Goal: Book appointment/travel/reservation

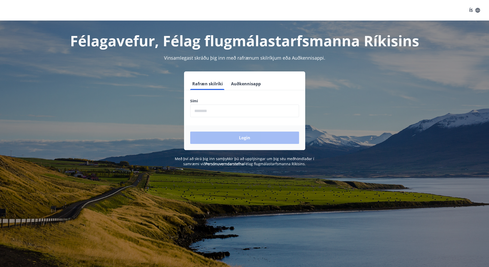
click at [211, 113] on input "phone" at bounding box center [244, 110] width 109 height 13
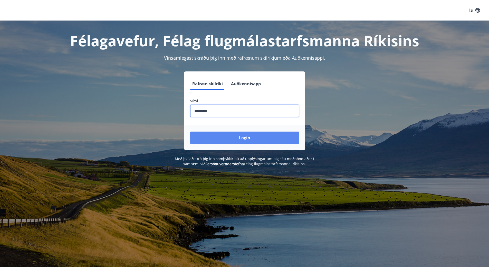
type input "********"
click at [213, 138] on button "Login" at bounding box center [244, 137] width 109 height 12
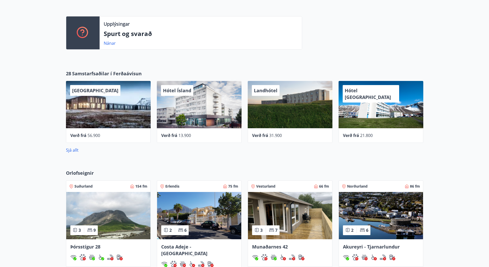
scroll to position [218, 0]
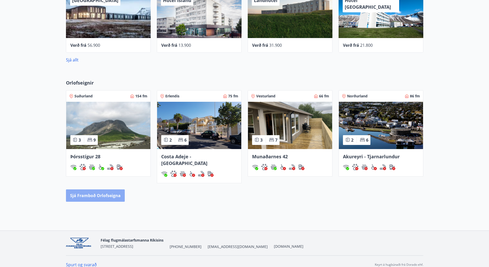
click at [110, 189] on button "Sjá framboð orlofseigna" at bounding box center [95, 195] width 59 height 12
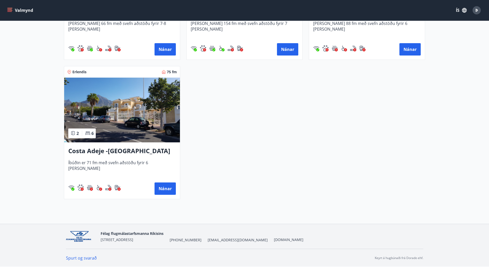
scroll to position [63, 0]
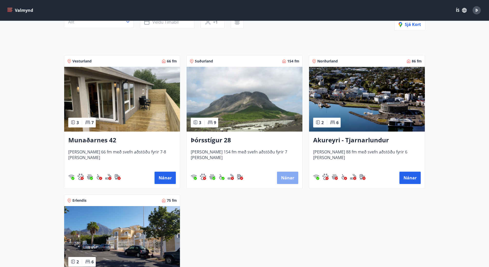
click at [282, 176] on button "Nánar" at bounding box center [287, 177] width 21 height 12
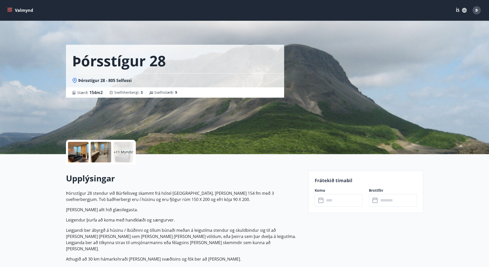
click at [12, 11] on icon "menu" at bounding box center [9, 10] width 5 height 5
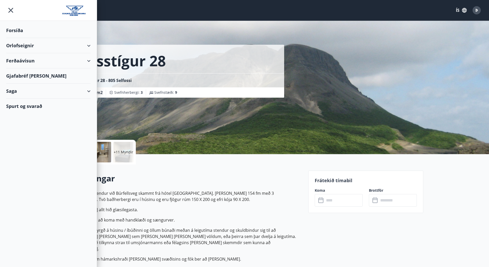
click at [34, 46] on div "Orlofseignir" at bounding box center [48, 45] width 84 height 15
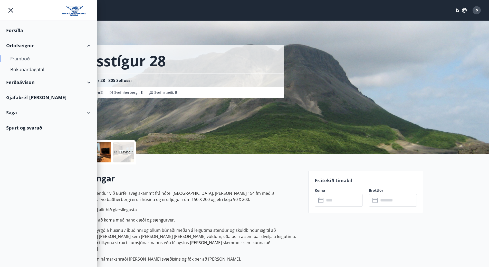
click at [24, 57] on div "Framboð" at bounding box center [48, 58] width 76 height 11
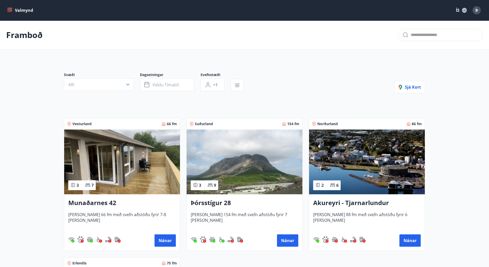
click at [133, 174] on img at bounding box center [122, 161] width 116 height 65
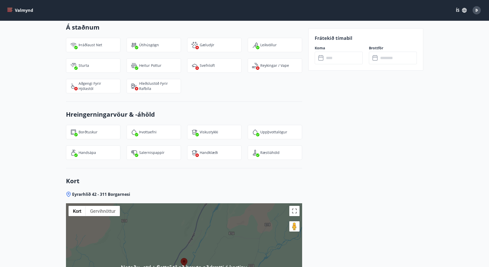
scroll to position [707, 0]
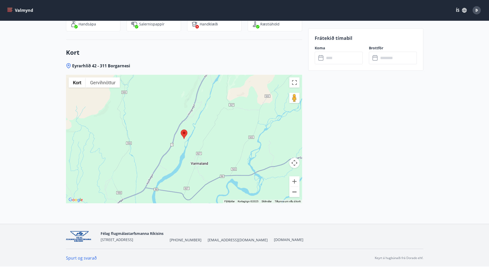
click at [293, 190] on button "Minnka" at bounding box center [294, 192] width 10 height 10
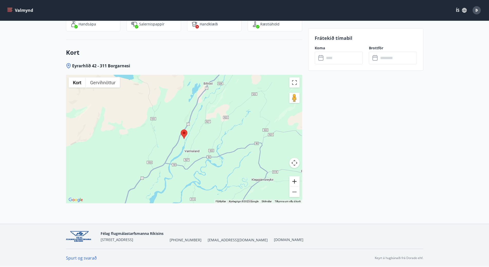
click at [295, 181] on button "Stækka" at bounding box center [294, 181] width 10 height 10
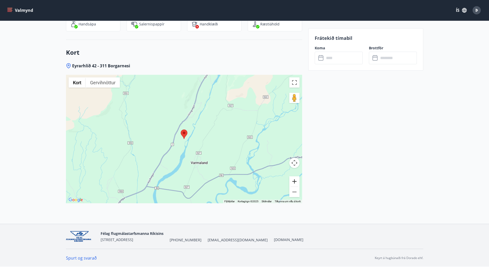
click at [295, 181] on button "Stækka" at bounding box center [294, 181] width 10 height 10
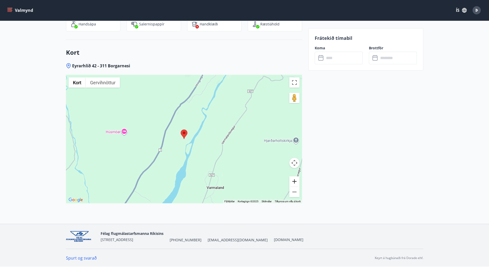
click at [295, 181] on button "Stækka" at bounding box center [294, 181] width 10 height 10
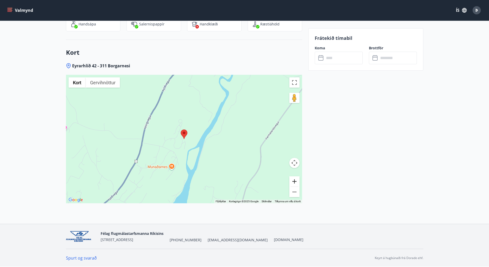
click at [295, 181] on button "Stækka" at bounding box center [294, 181] width 10 height 10
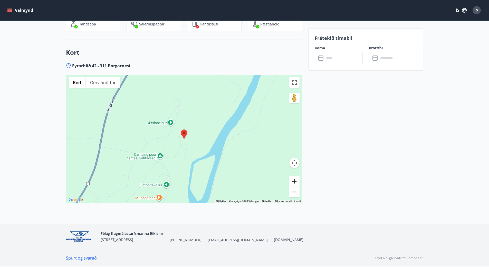
click at [295, 181] on button "Stækka" at bounding box center [294, 181] width 10 height 10
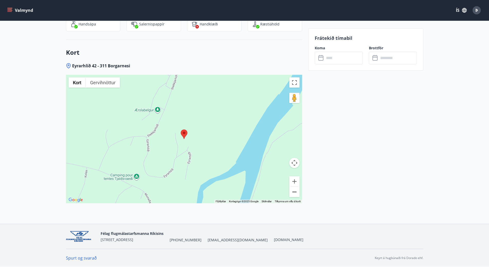
click at [295, 194] on button "Minnka" at bounding box center [294, 192] width 10 height 10
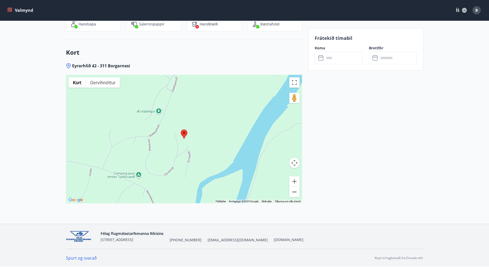
click at [295, 194] on button "Minnka" at bounding box center [294, 192] width 10 height 10
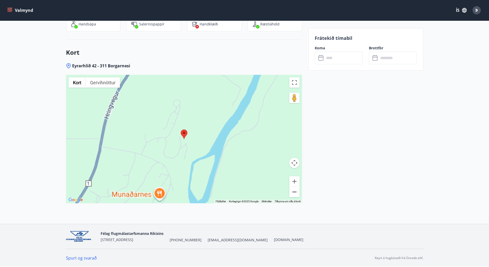
click at [295, 194] on button "Minnka" at bounding box center [294, 192] width 10 height 10
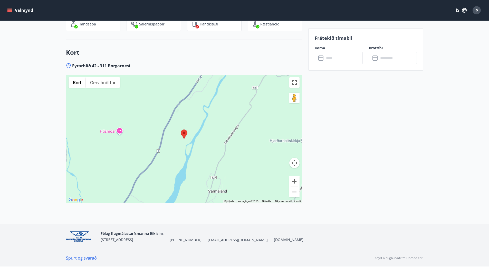
click at [295, 194] on button "Minnka" at bounding box center [294, 192] width 10 height 10
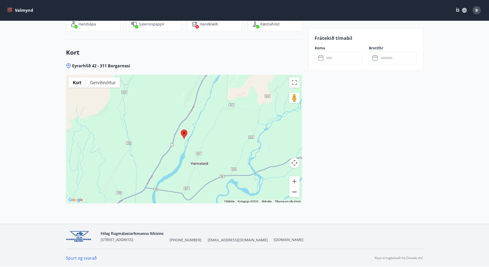
click at [295, 194] on button "Minnka" at bounding box center [294, 192] width 10 height 10
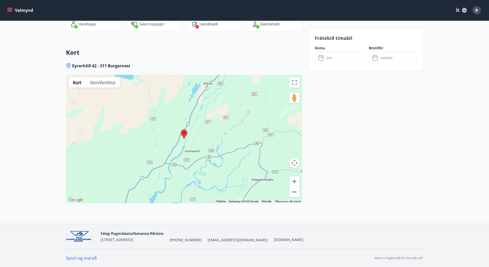
scroll to position [194, 0]
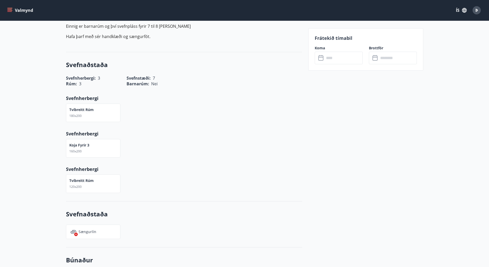
click at [11, 8] on icon "menu" at bounding box center [9, 10] width 5 height 5
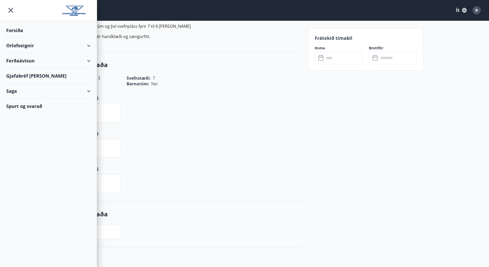
click at [278, 168] on div "Tvíbreitt rúm 120x200" at bounding box center [181, 180] width 242 height 25
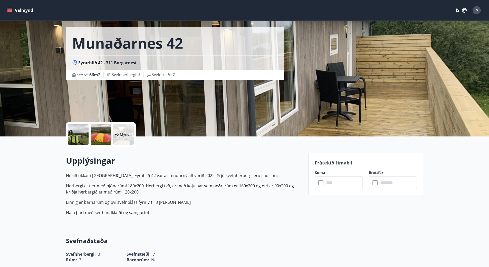
scroll to position [0, 0]
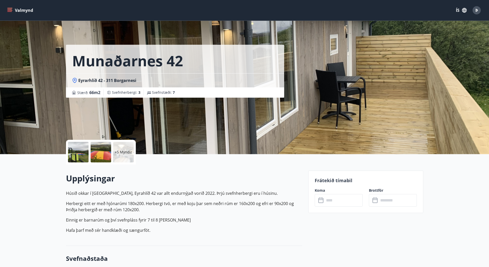
click at [10, 8] on icon "menu" at bounding box center [9, 10] width 5 height 5
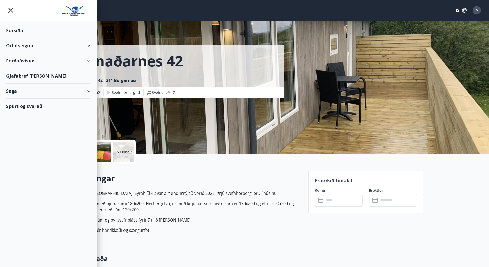
click at [38, 60] on div "Ferðaávísun" at bounding box center [48, 60] width 84 height 15
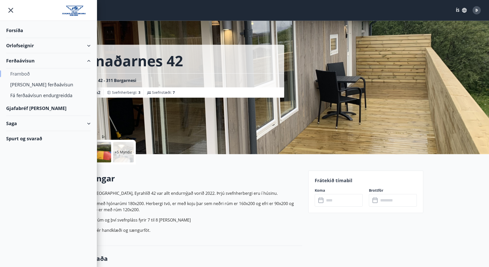
click at [25, 72] on div "Framboð" at bounding box center [48, 73] width 76 height 11
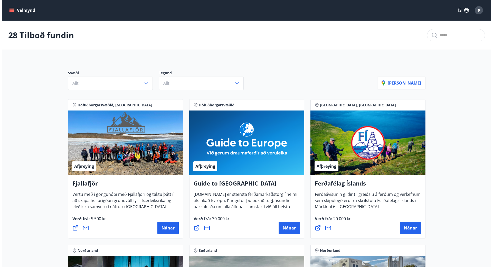
scroll to position [128, 0]
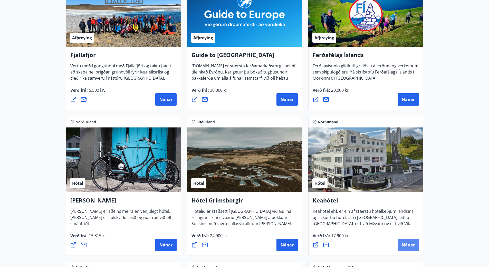
click at [410, 239] on button "Nánar" at bounding box center [408, 244] width 21 height 12
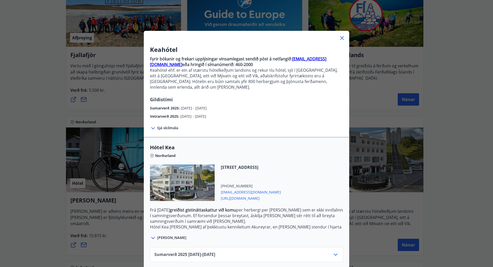
click at [173, 125] on span "Sjá skilmála" at bounding box center [167, 127] width 21 height 5
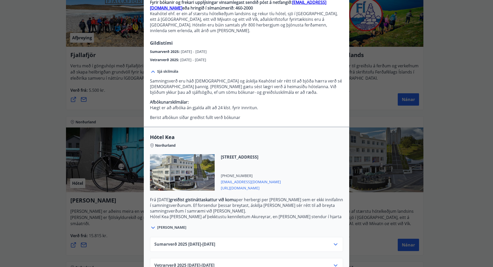
scroll to position [67, 0]
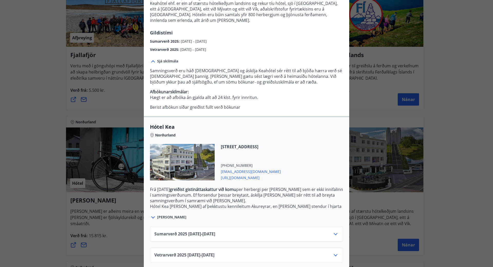
click at [336, 252] on icon at bounding box center [335, 255] width 6 height 6
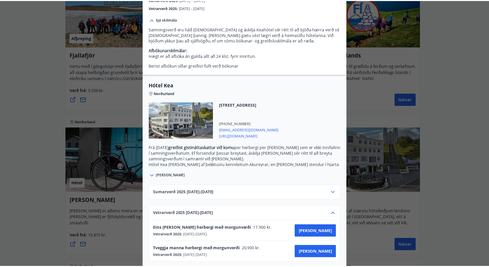
scroll to position [0, 0]
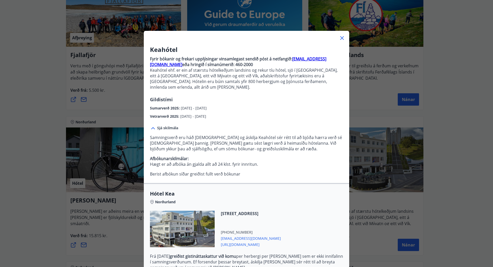
click at [342, 37] on icon at bounding box center [342, 38] width 6 height 6
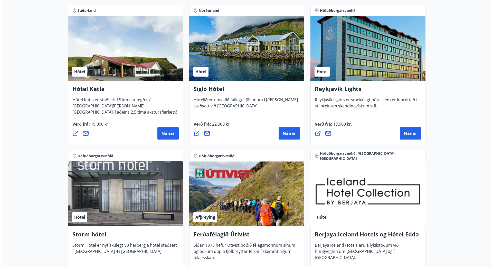
scroll to position [513, 0]
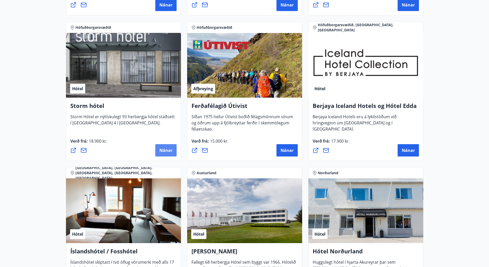
click at [175, 151] on button "Nánar" at bounding box center [165, 150] width 21 height 12
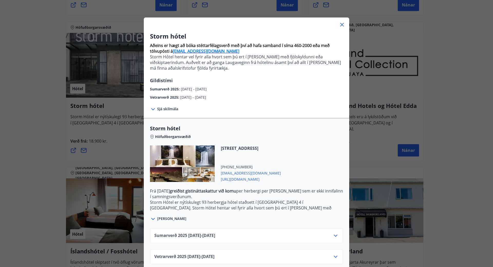
scroll to position [21, 0]
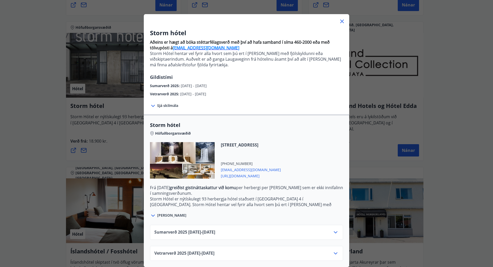
click at [294, 246] on div "Vetrarverð [PHONE_NUMBER][DATE] - [DATE]" at bounding box center [246, 253] width 193 height 15
click at [327, 250] on div "Vetrarverð [PHONE_NUMBER][DATE] - [DATE]" at bounding box center [246, 255] width 184 height 10
click at [334, 251] on icon at bounding box center [335, 253] width 6 height 6
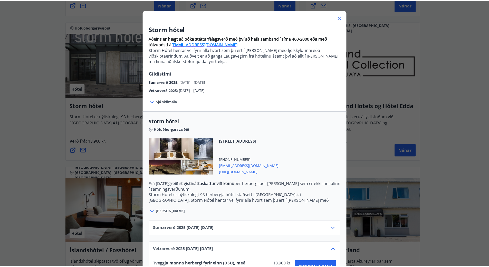
scroll to position [62, 0]
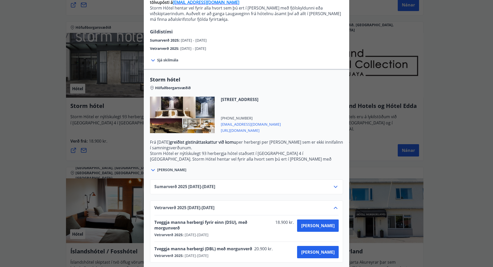
click at [435, 48] on div "Storm hótel Aðeins er hægt að bóka stéttarfélagsverð með því að hafa samband í …" at bounding box center [246, 71] width 493 height 267
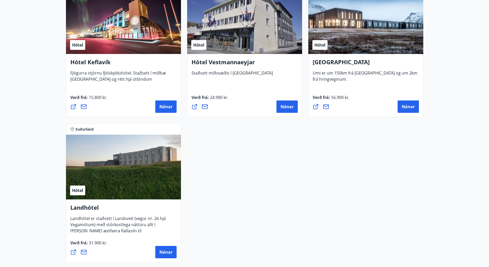
scroll to position [1346, 0]
